Goal: Task Accomplishment & Management: Manage account settings

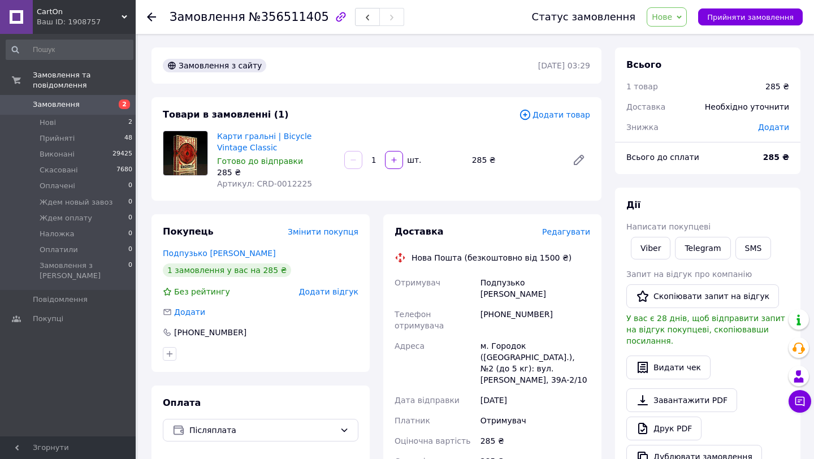
click at [672, 14] on span "Нове" at bounding box center [662, 16] width 20 height 9
click at [665, 72] on li "Скасовано" at bounding box center [689, 73] width 84 height 17
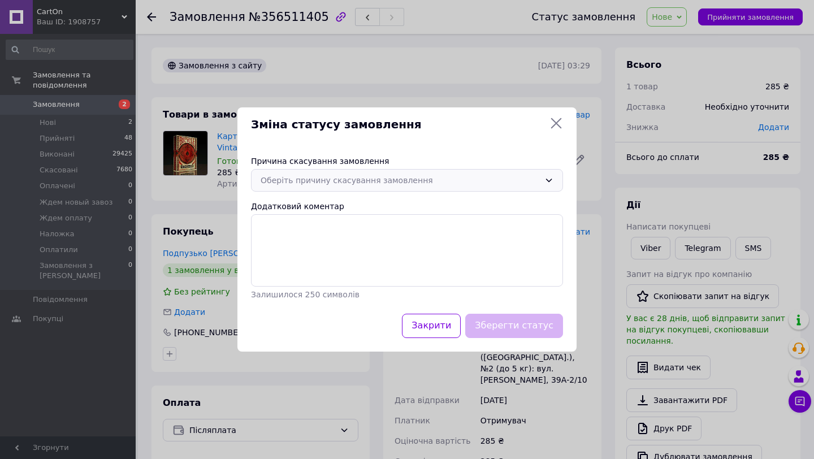
click at [497, 176] on div "Оберіть причину скасування замовлення" at bounding box center [400, 180] width 279 height 12
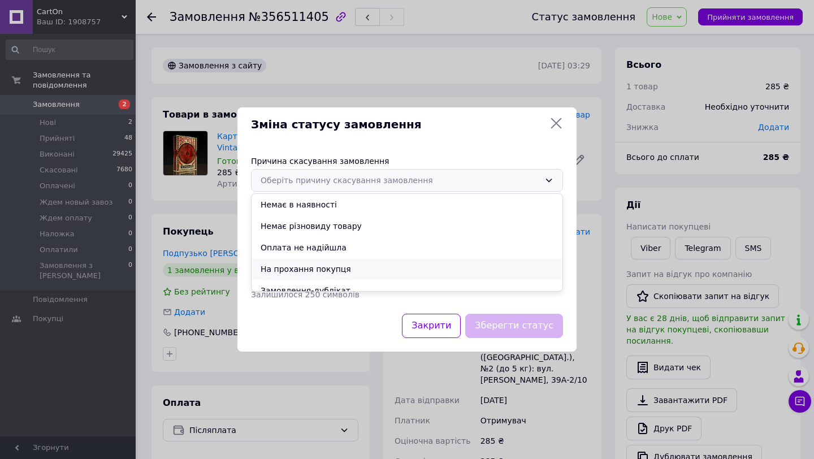
click at [431, 266] on li "На прохання покупця" at bounding box center [407, 268] width 311 height 21
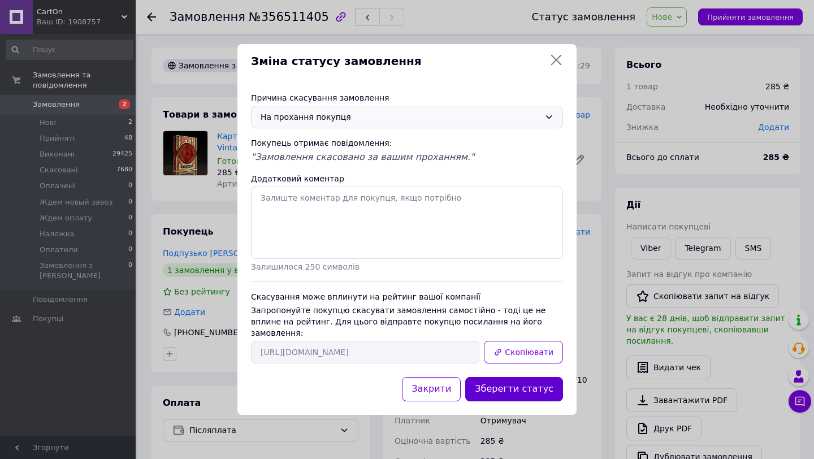
click at [495, 388] on button "Зберегти статус" at bounding box center [514, 389] width 98 height 24
